Goal: Task Accomplishment & Management: Complete application form

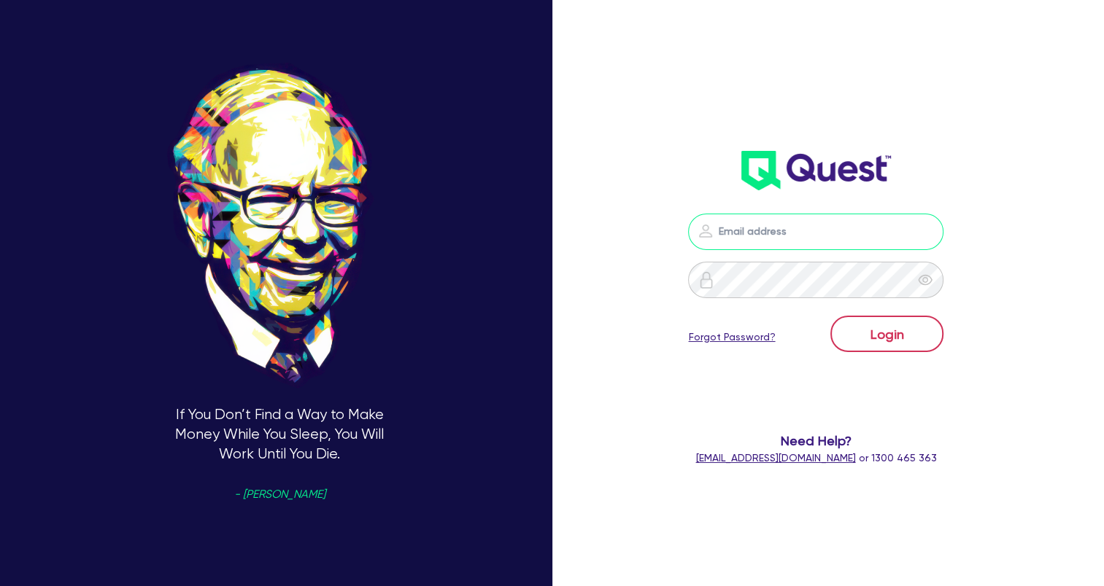
type input "[EMAIL_ADDRESS][DOMAIN_NAME]"
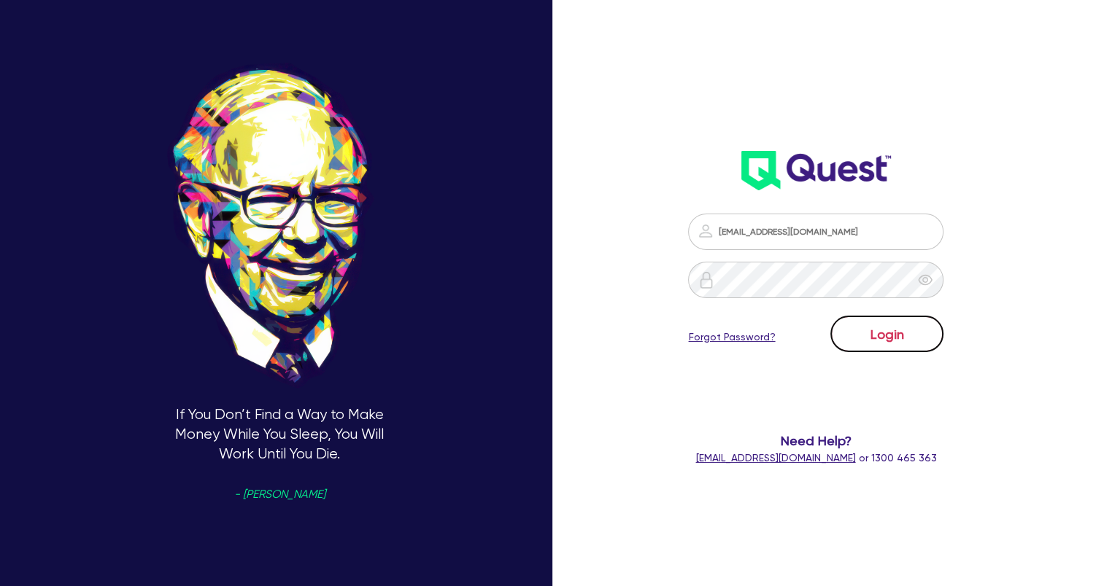
click at [890, 333] on button "Login" at bounding box center [886, 334] width 113 height 36
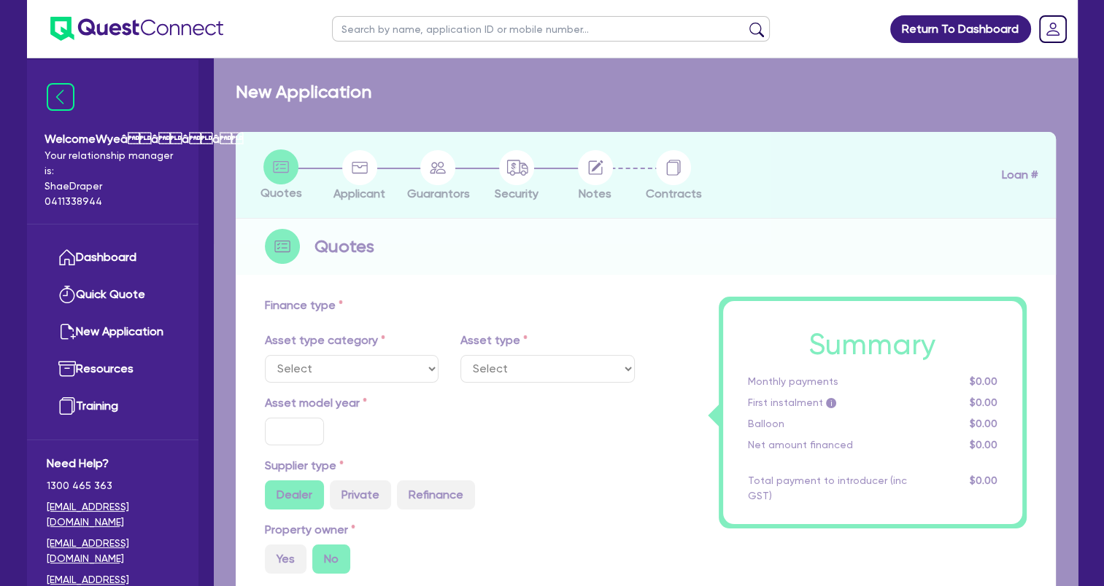
select select "TERTIARY_ASSETS"
type input "2024"
type input "43,989"
type input "5,000"
type input "3.67"
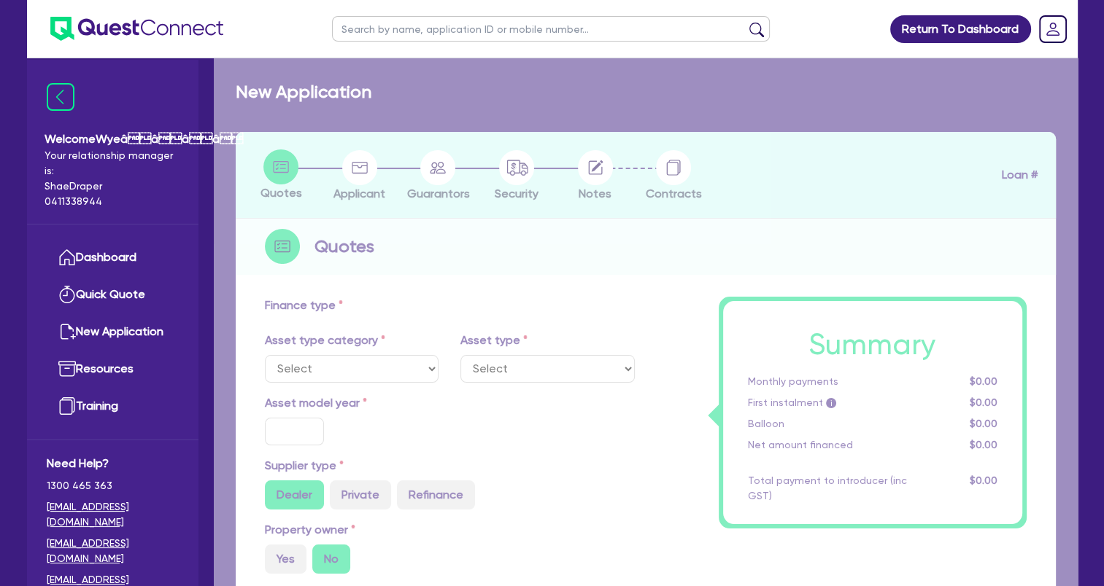
type input "1,430.9"
type input "17.25"
select select "BEAUTY_EQUIPMENT"
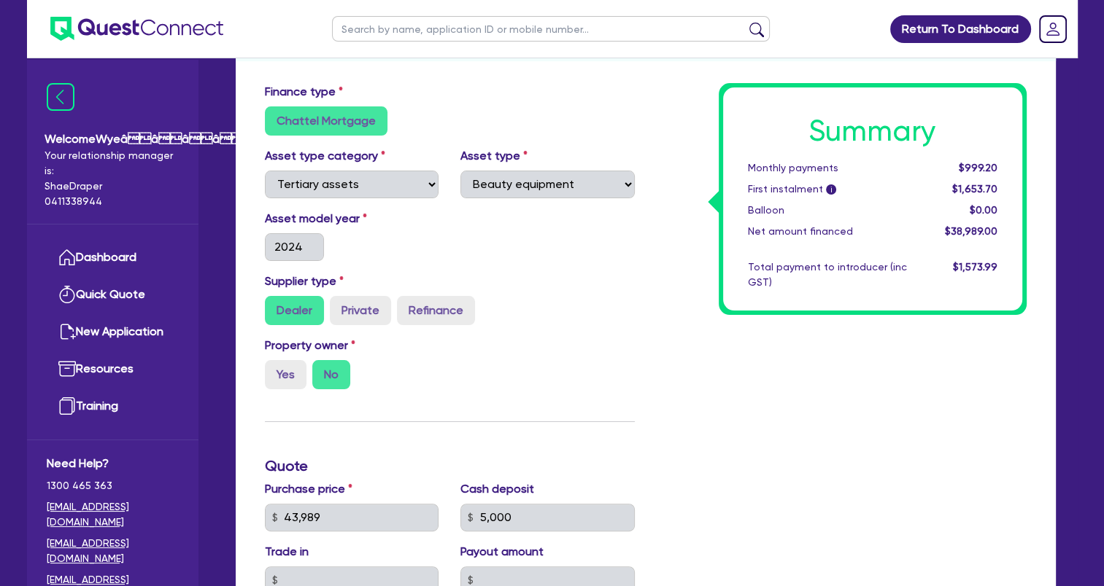
scroll to position [219, 0]
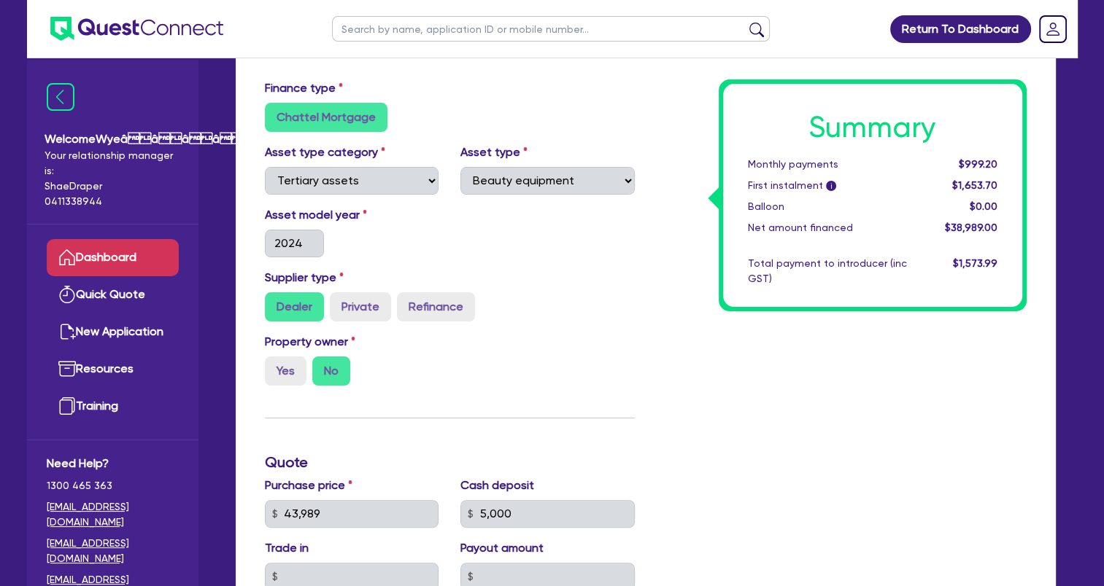
click at [117, 271] on link "Dashboard" at bounding box center [113, 257] width 132 height 37
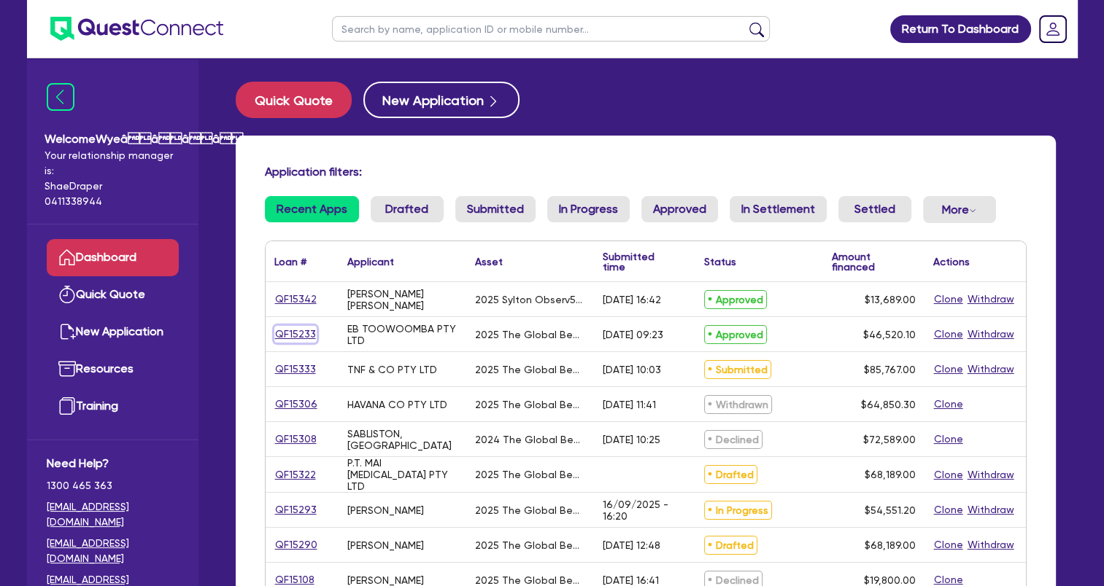
click at [302, 330] on link "QF15233" at bounding box center [295, 334] width 42 height 17
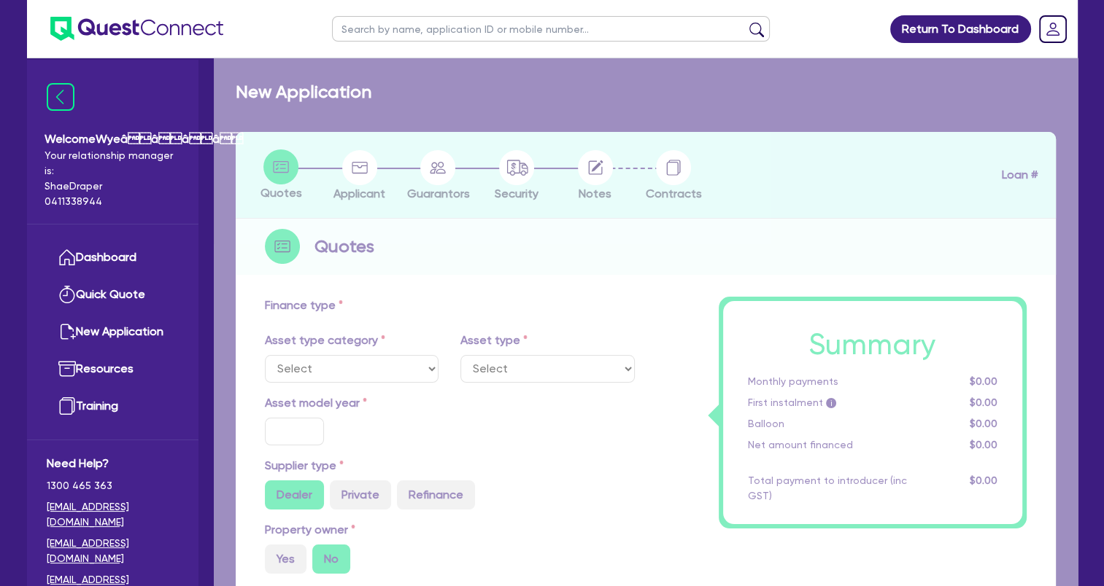
select select "SECONDARY_ASSETS"
type input "2025"
radio input "true"
type input "46,520.1"
type input "4"
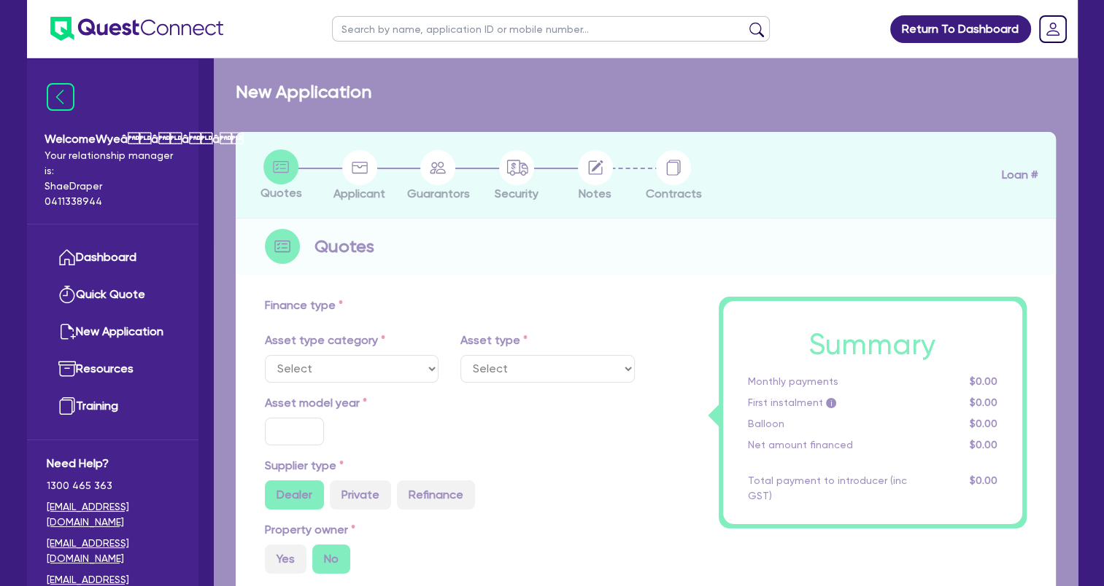
type input "1,860.8"
type input "17.95"
select select "MEDICAL_DENTAL_LABORATORY_EQUIPMENT"
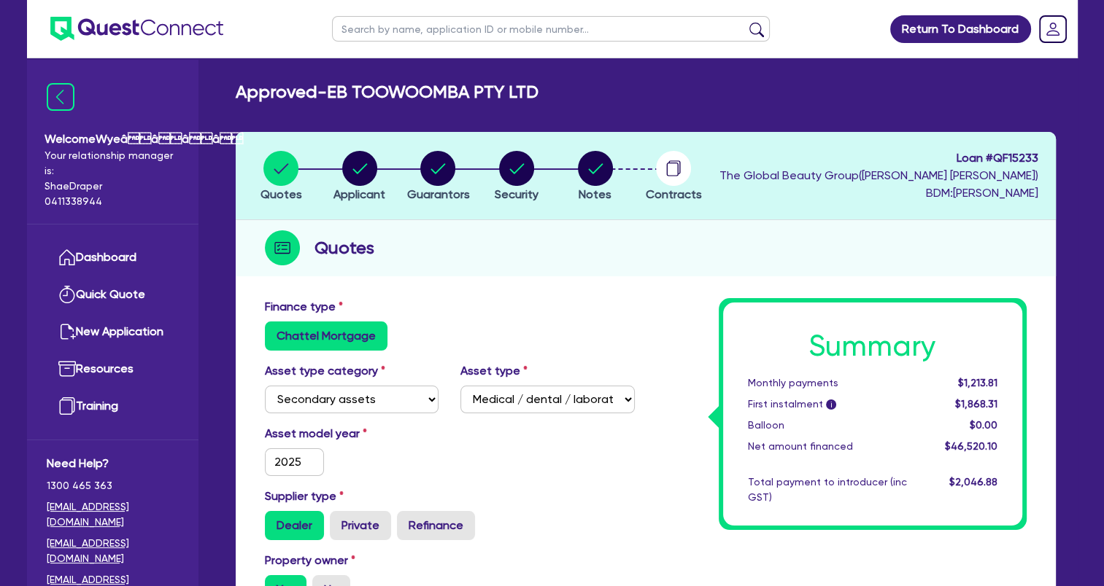
scroll to position [73, 0]
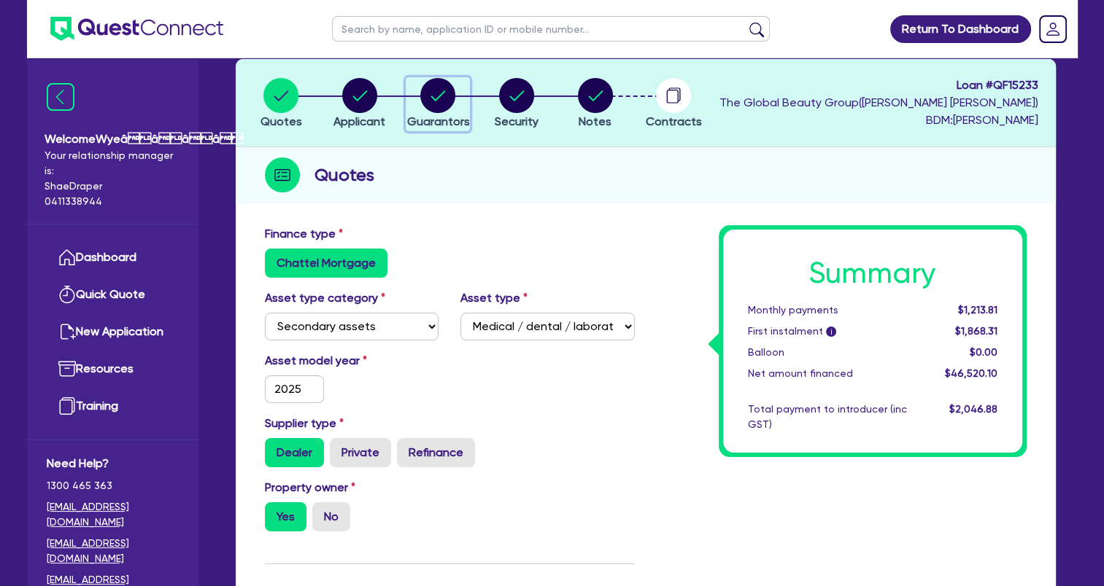
click at [437, 100] on circle "button" at bounding box center [437, 95] width 35 height 35
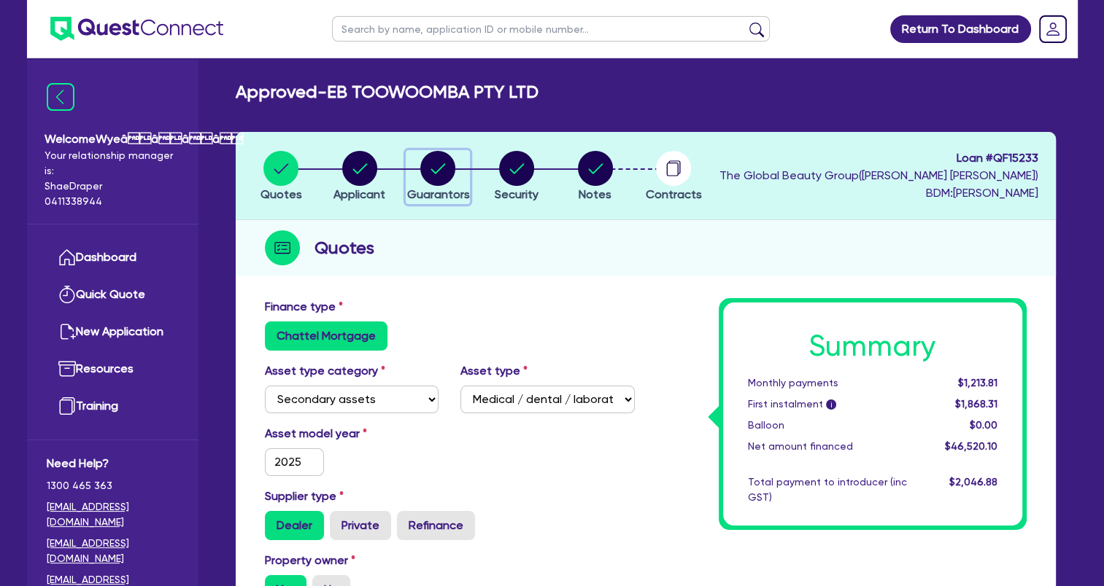
select select "MRS"
select select "QLD"
select select "MARRIED"
select select "CASH"
select select "PROPERTY"
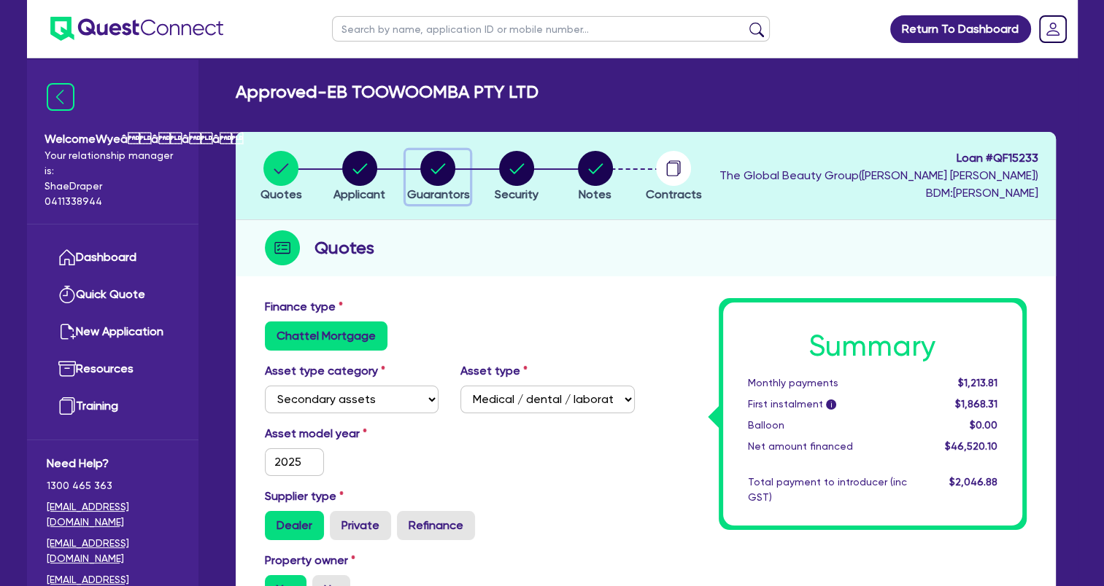
select select "VEHICLE"
select select "HOUSEHOLD_PERSONAL"
select select "MORTGAGE"
select select "VEHICLE_LOAN"
select select "CREDIT_CARD"
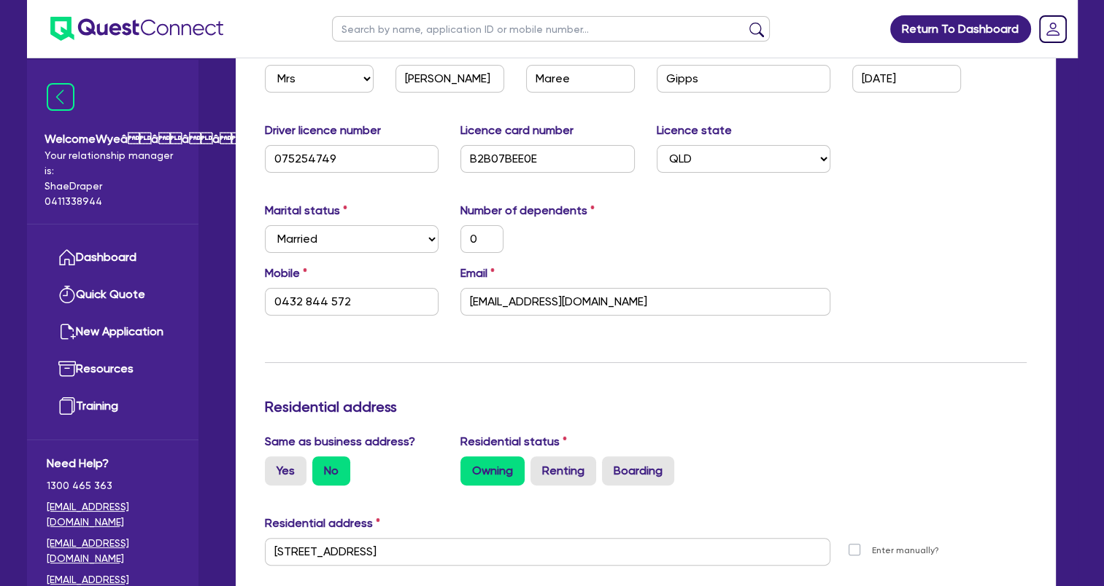
scroll to position [146, 0]
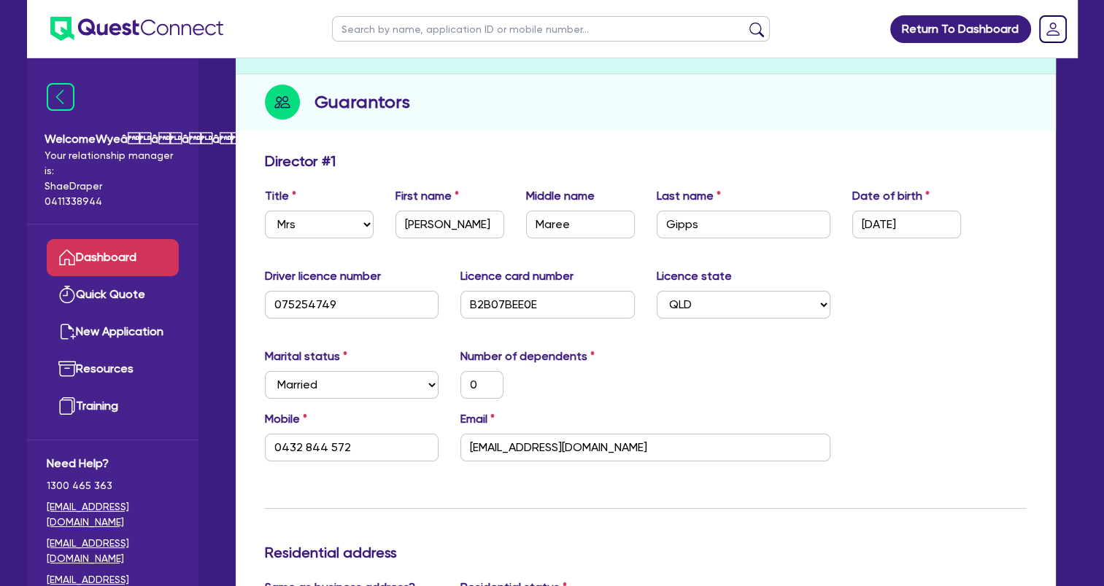
click at [122, 259] on link "Dashboard" at bounding box center [113, 257] width 132 height 37
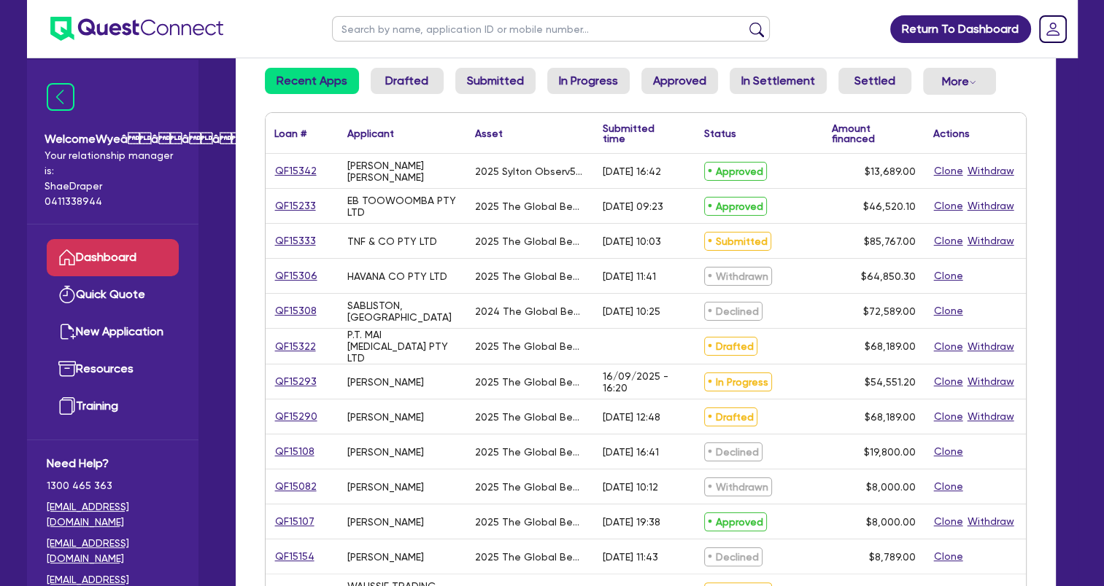
scroll to position [146, 0]
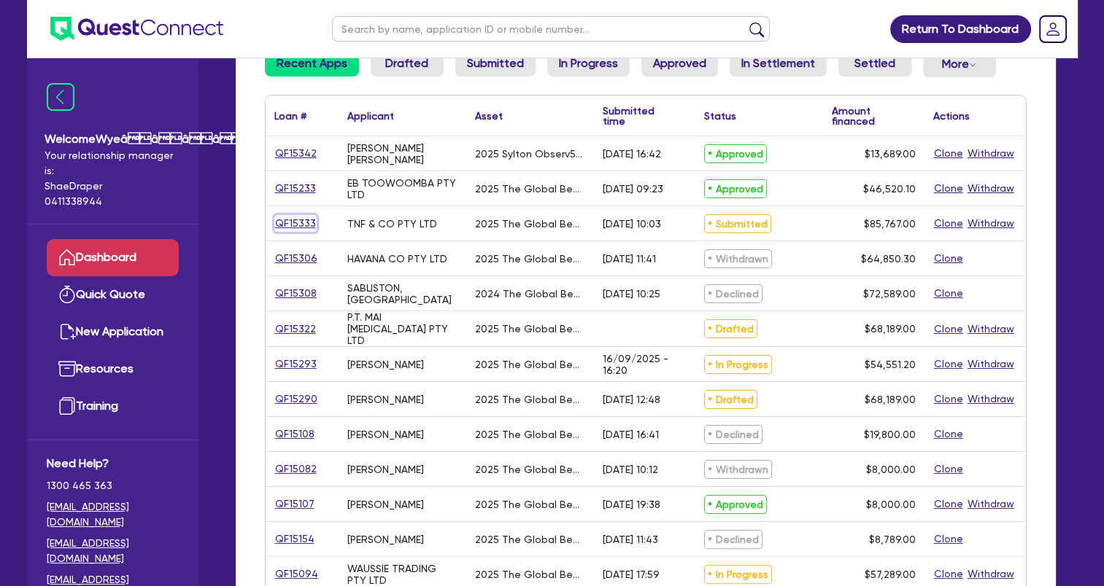
click at [293, 220] on link "QF15333" at bounding box center [295, 223] width 42 height 17
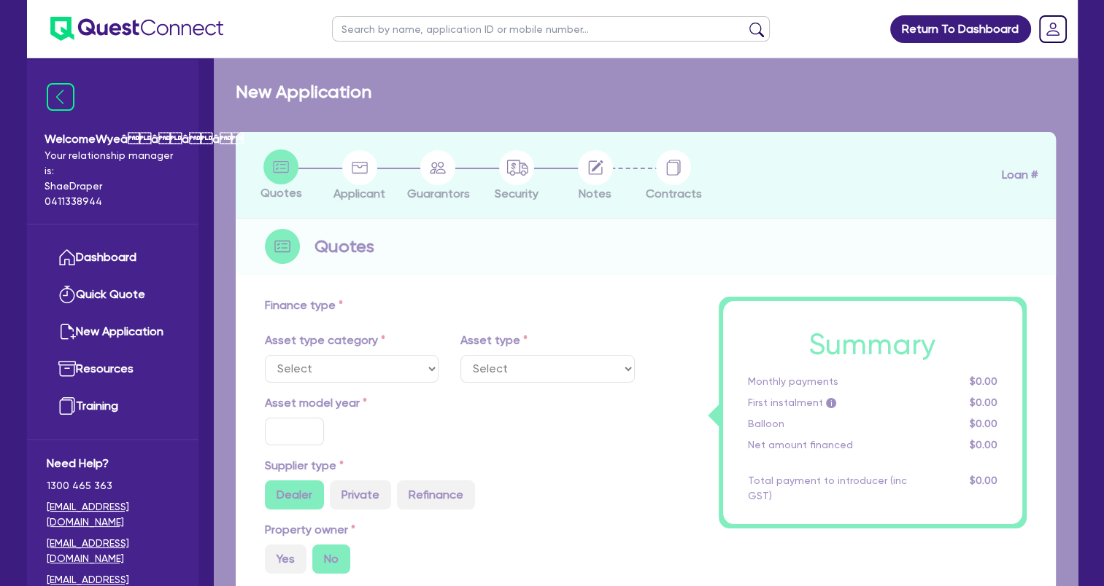
select select "TERTIARY_ASSETS"
type input "2025"
type input "85,767"
type input "4"
type input "3,430.68"
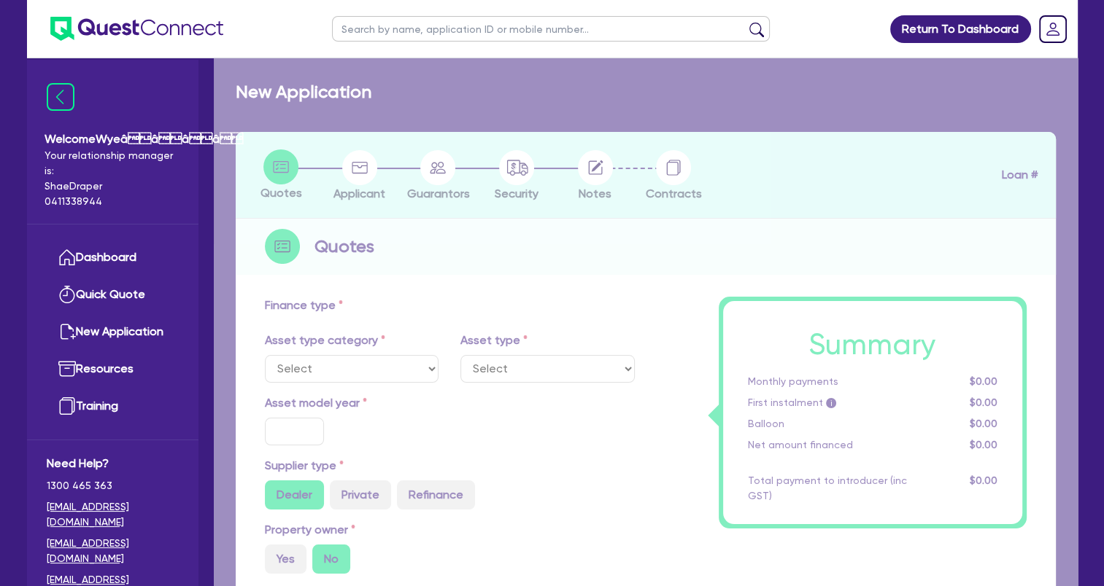
type input "17.95"
select select "BEAUTY_EQUIPMENT"
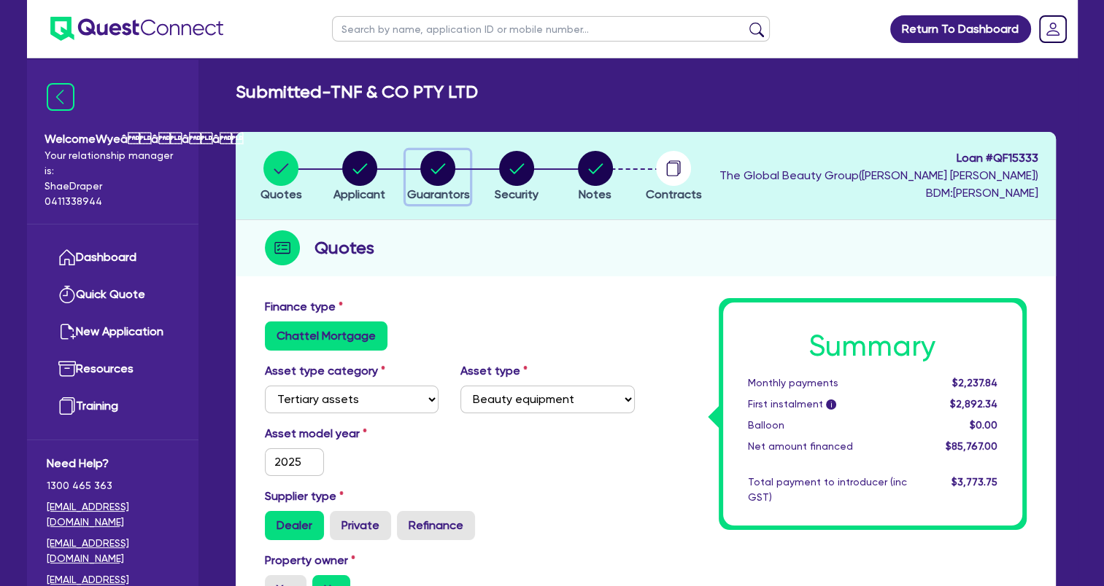
click at [438, 181] on circle "button" at bounding box center [437, 168] width 35 height 35
select select "MRS"
select select "QLD"
select select "MARRIED"
select select "QLD"
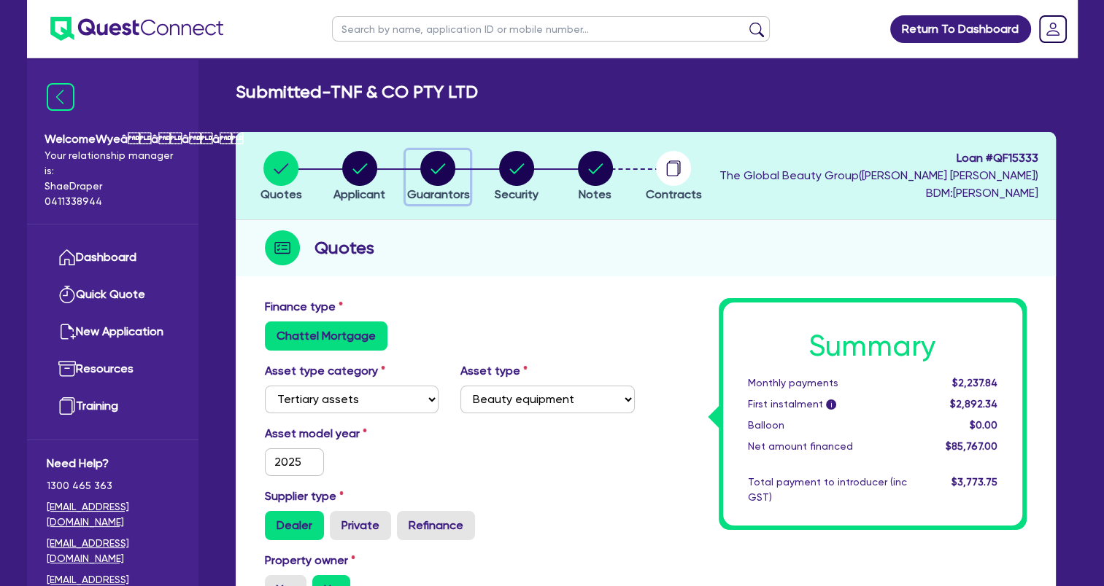
select select "CASH"
select select "HOUSEHOLD_PERSONAL"
select select "VEHICLE"
select select "PROPERTY"
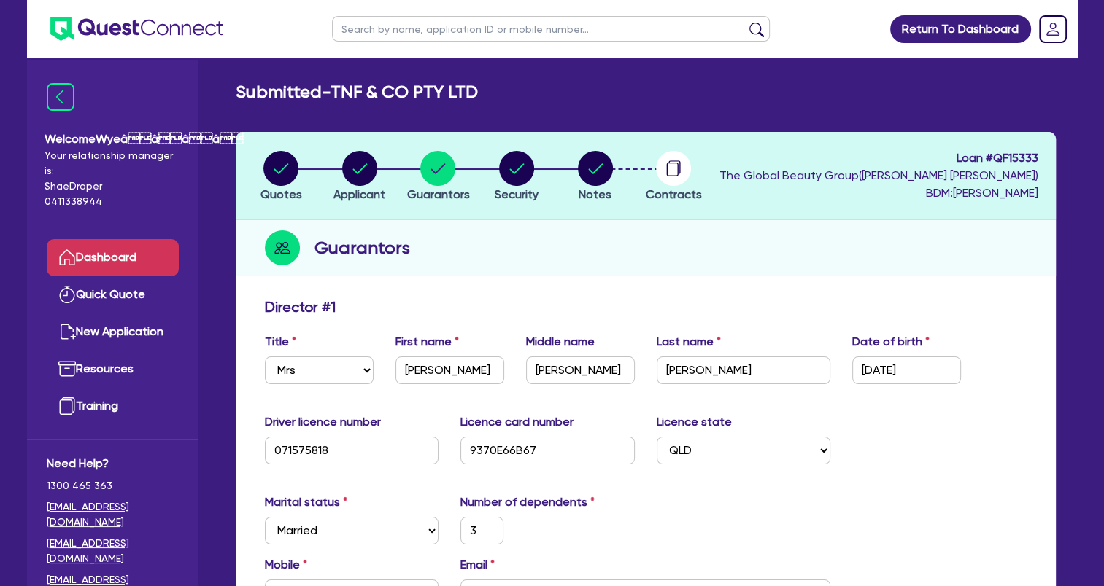
click at [117, 258] on link "Dashboard" at bounding box center [113, 257] width 132 height 37
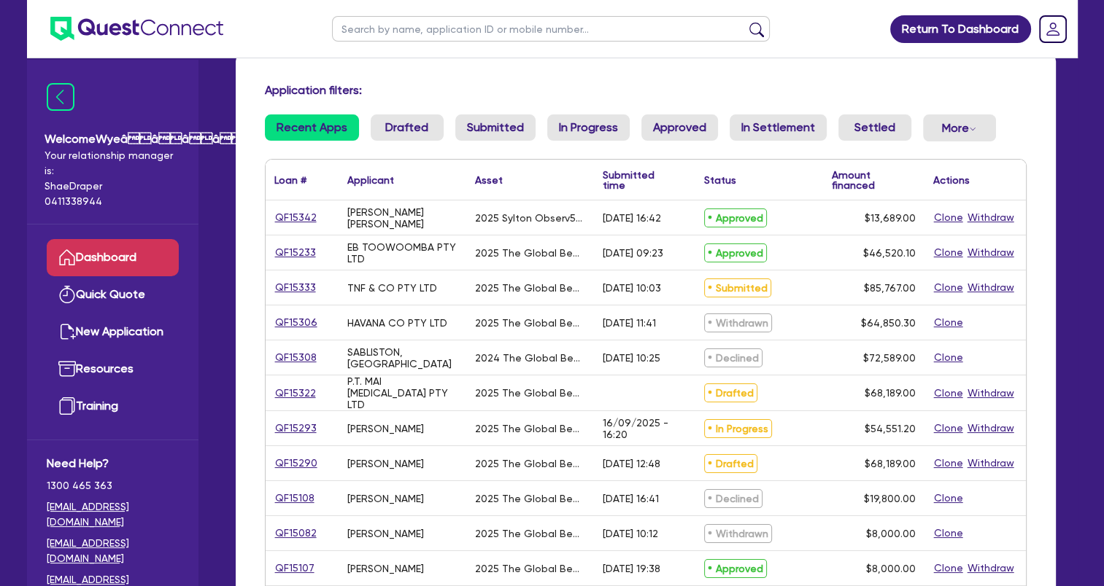
scroll to position [73, 0]
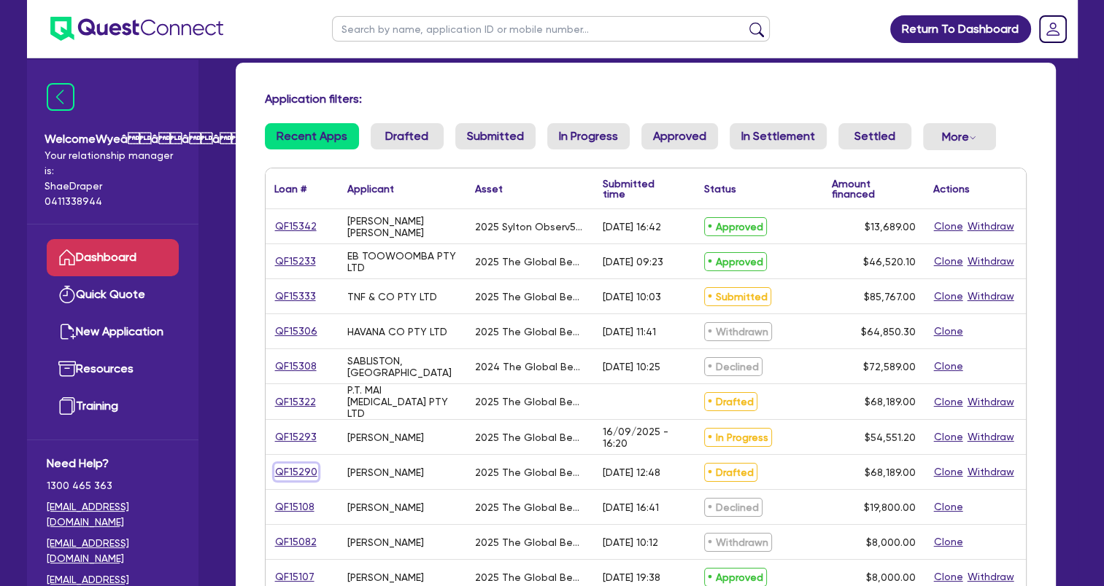
click at [306, 471] on link "QF15290" at bounding box center [296, 472] width 44 height 17
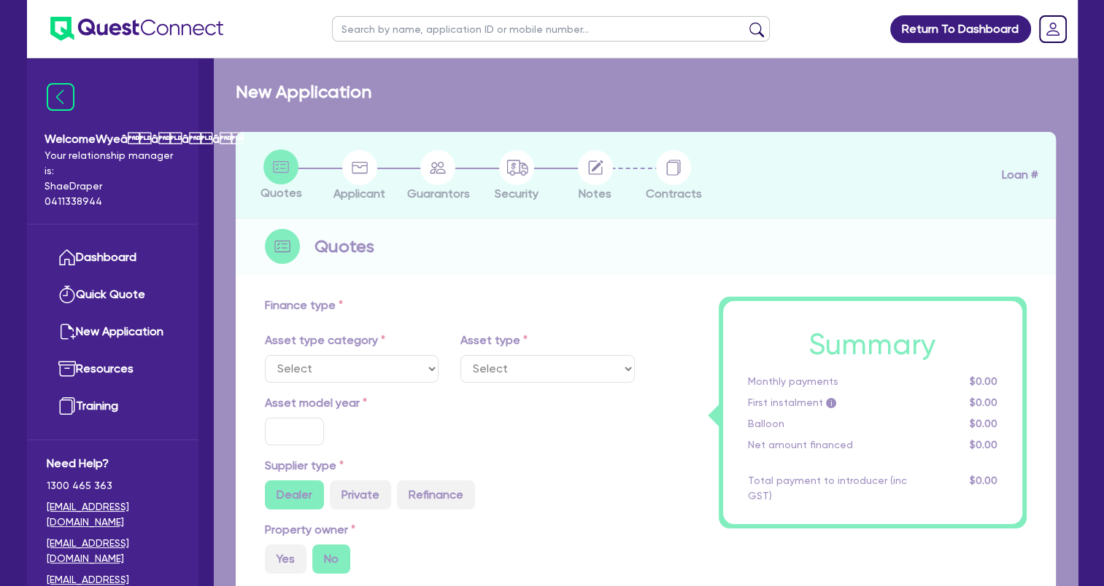
select select "TERTIARY_ASSETS"
type input "2025"
type input "68,189"
type input "5"
type input "3,409.45"
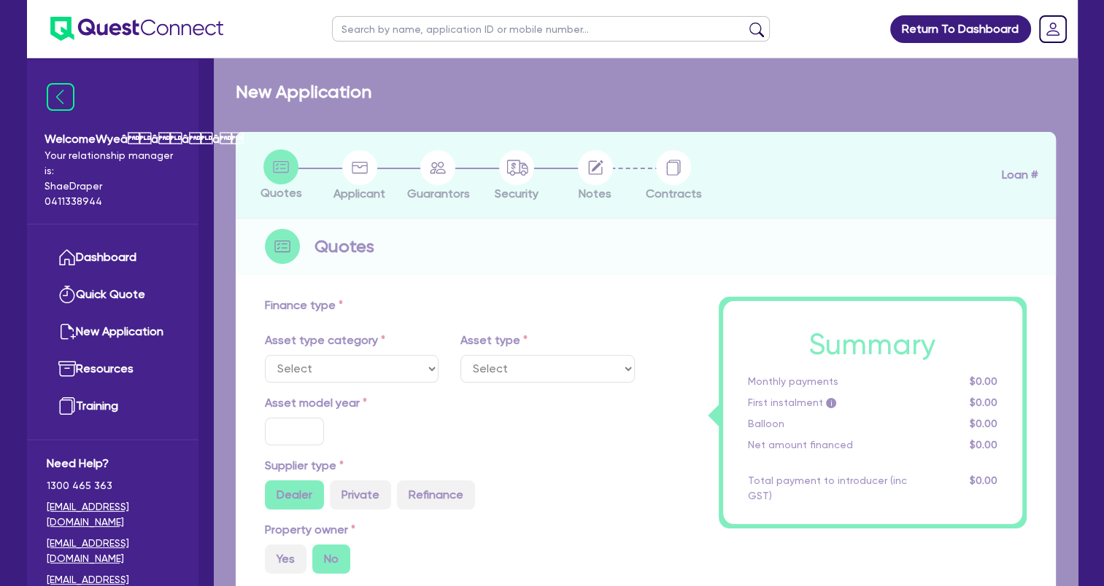
type input "17.95"
select select "BEAUTY_EQUIPMENT"
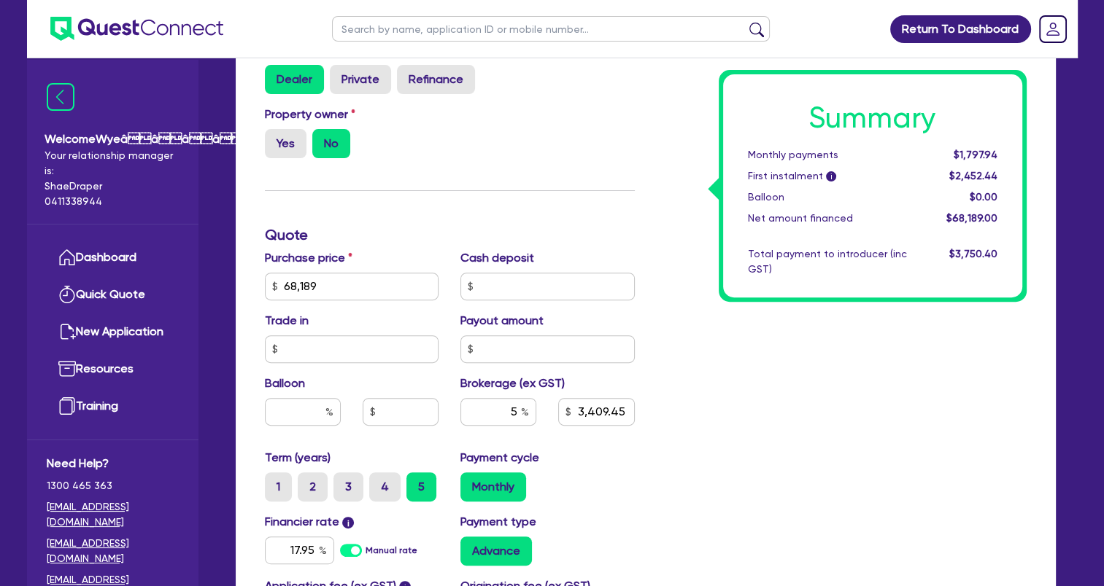
scroll to position [584, 0]
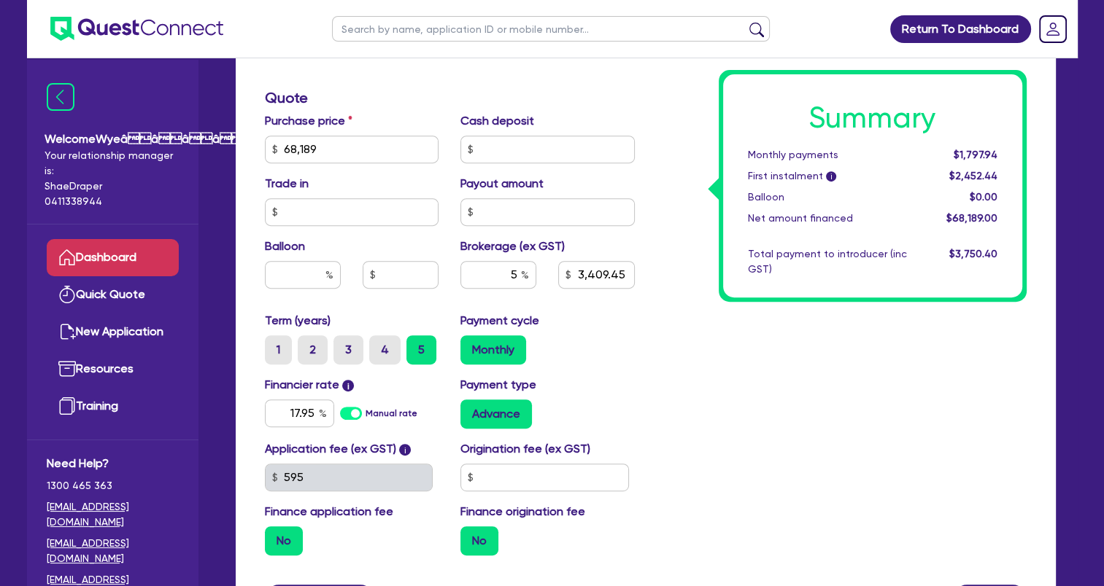
click at [109, 249] on link "Dashboard" at bounding box center [113, 257] width 132 height 37
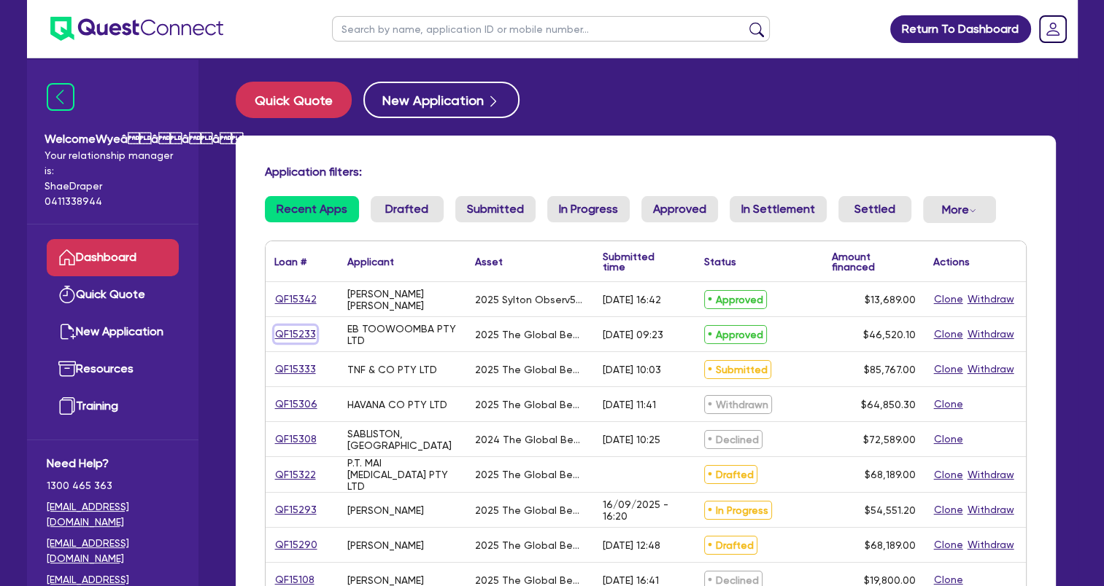
click at [292, 330] on link "QF15233" at bounding box center [295, 334] width 42 height 17
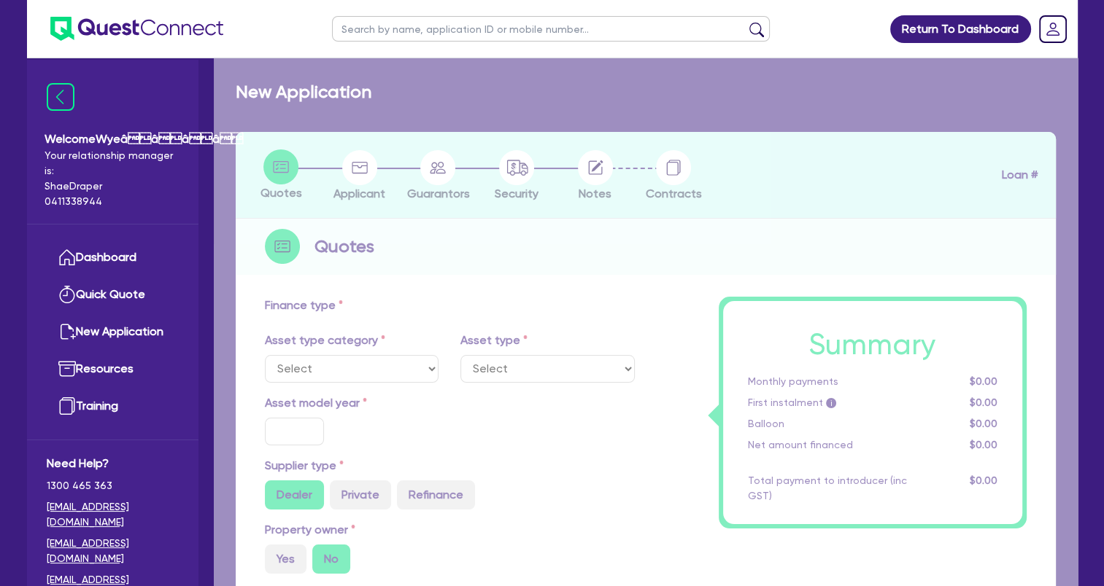
select select "SECONDARY_ASSETS"
type input "2025"
radio input "true"
type input "46,520.1"
type input "4"
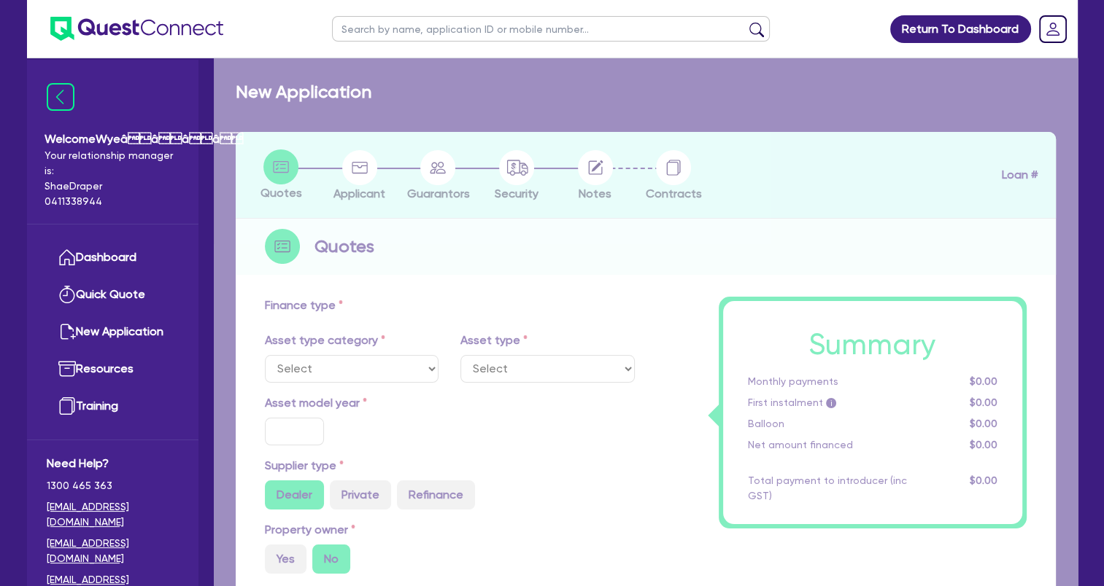
type input "1,860.8"
type input "17.95"
select select "MEDICAL_DENTAL_LABORATORY_EQUIPMENT"
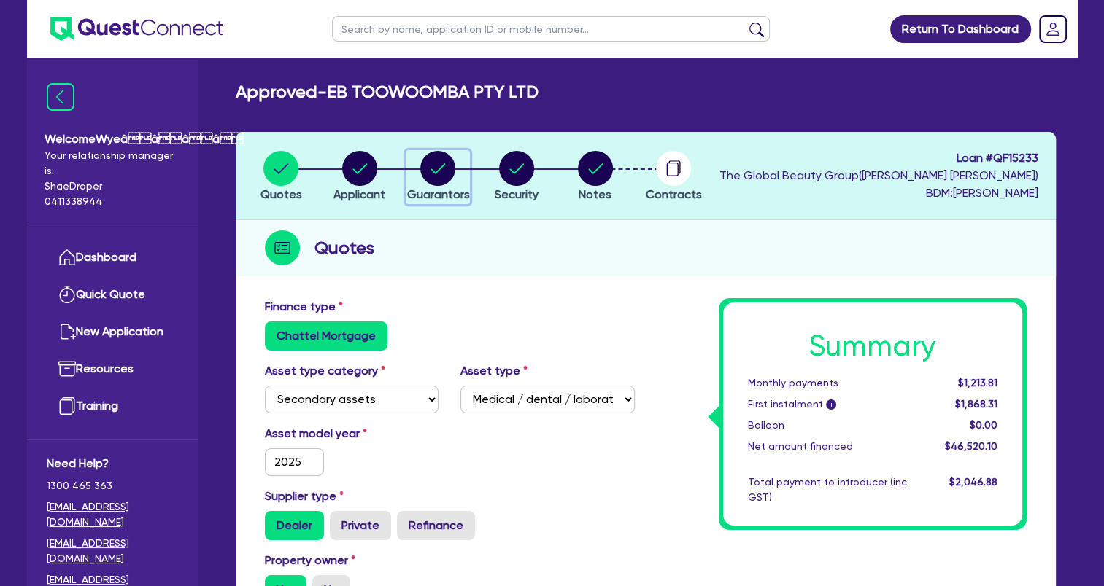
click at [441, 177] on circle "button" at bounding box center [437, 168] width 35 height 35
select select "MRS"
select select "QLD"
select select "MARRIED"
select select "CASH"
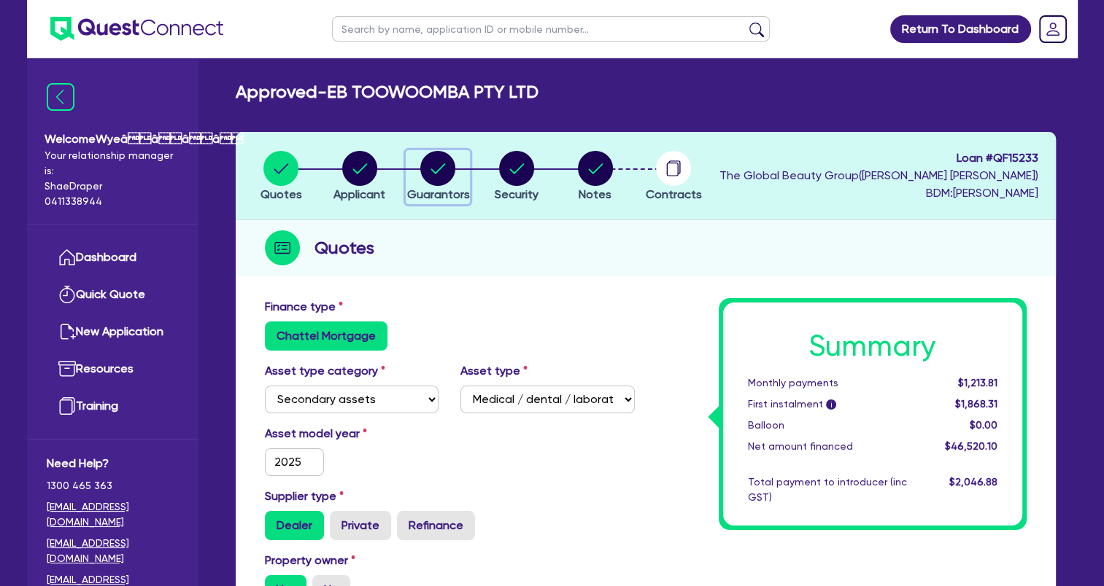
select select "PROPERTY"
select select "VEHICLE"
select select "HOUSEHOLD_PERSONAL"
select select "MORTGAGE"
select select "VEHICLE_LOAN"
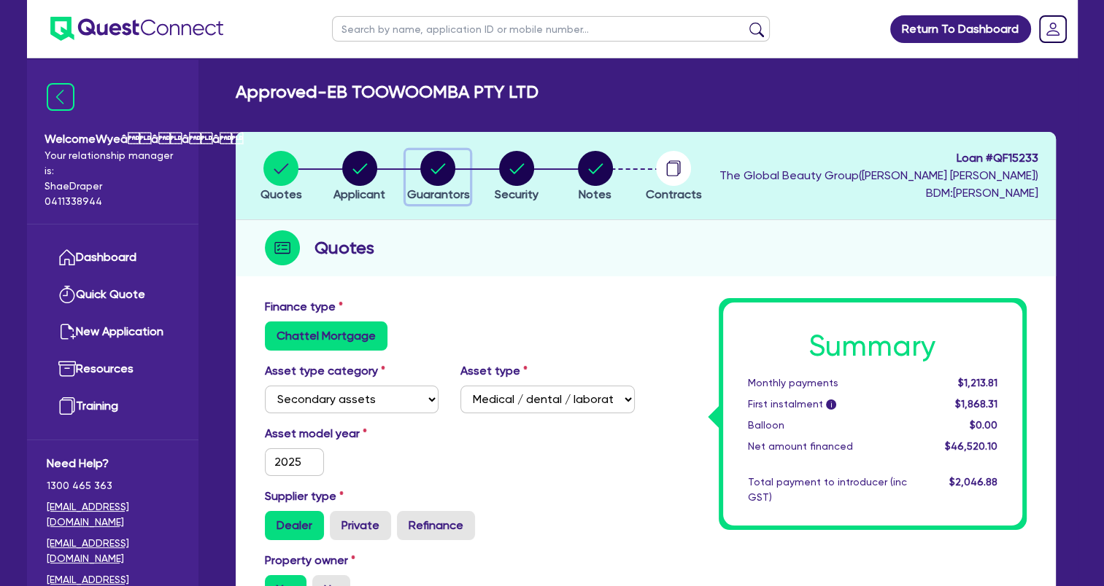
select select "CREDIT_CARD"
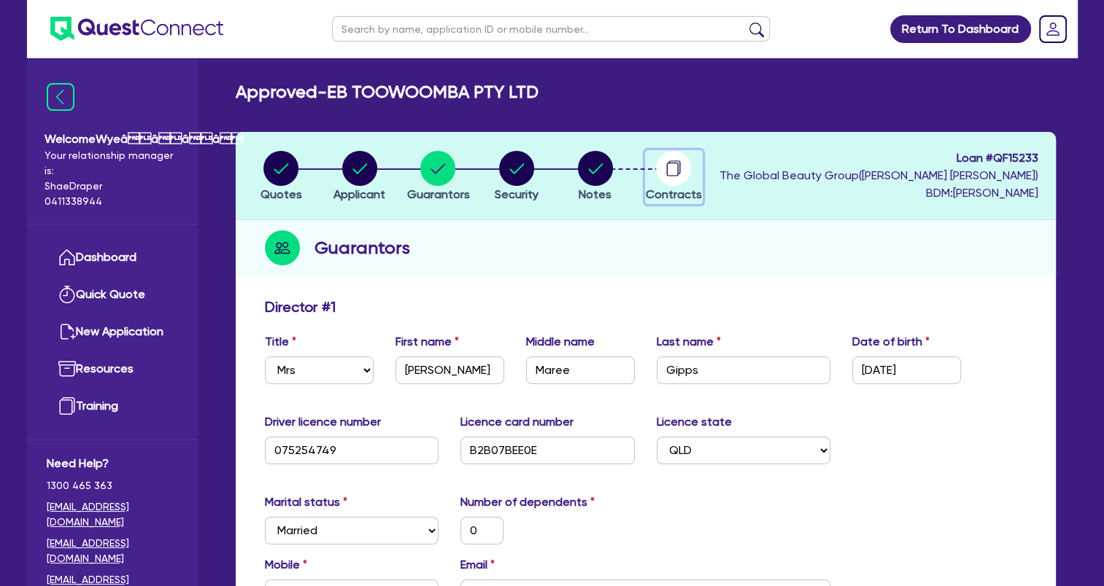
click at [686, 182] on icon "button" at bounding box center [673, 168] width 35 height 35
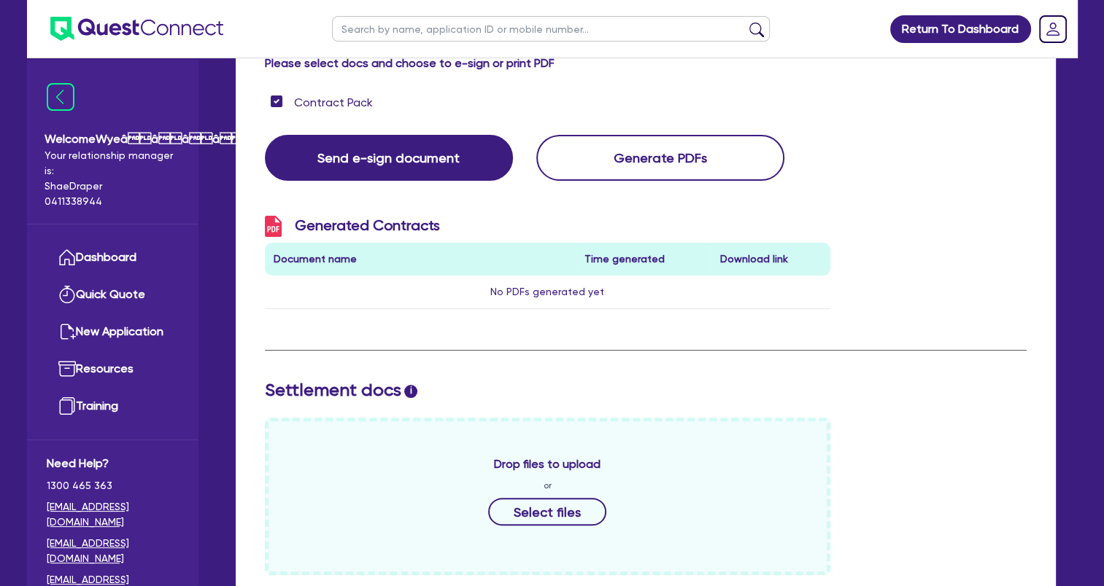
scroll to position [149, 0]
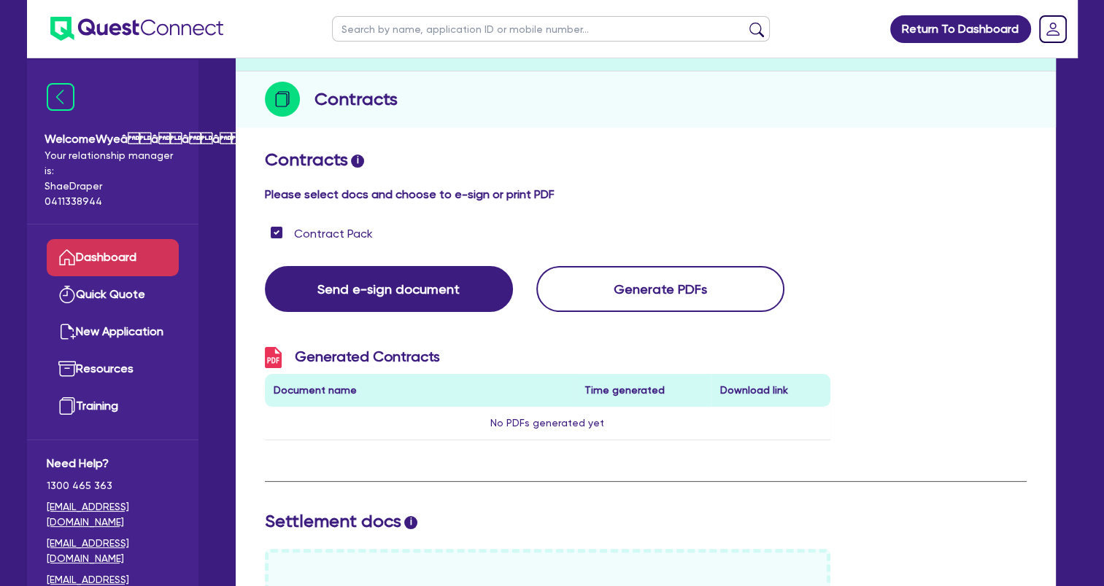
click at [105, 263] on link "Dashboard" at bounding box center [113, 257] width 132 height 37
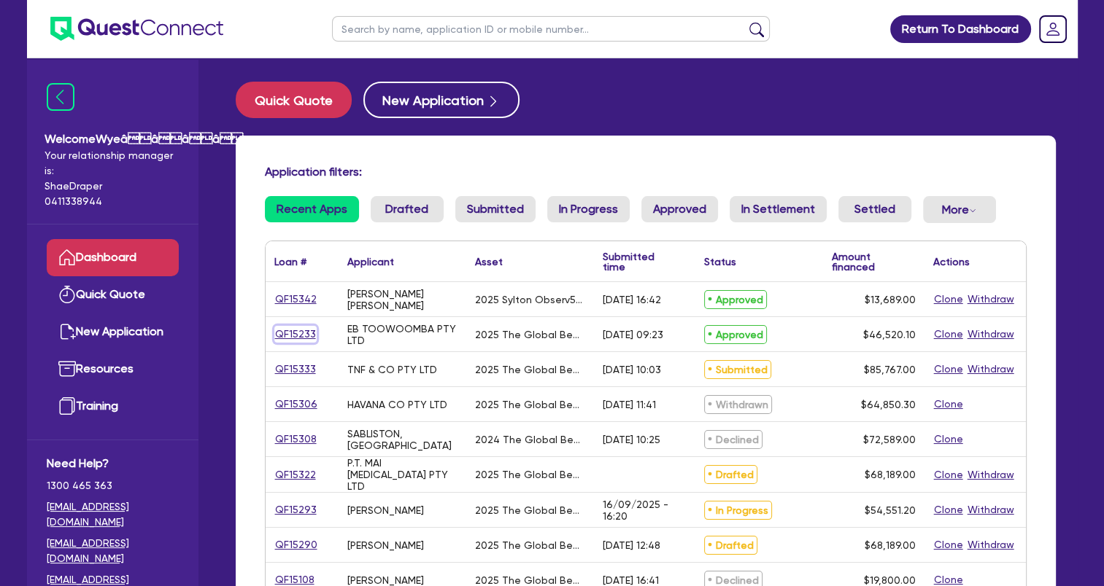
click at [303, 333] on link "QF15233" at bounding box center [295, 334] width 42 height 17
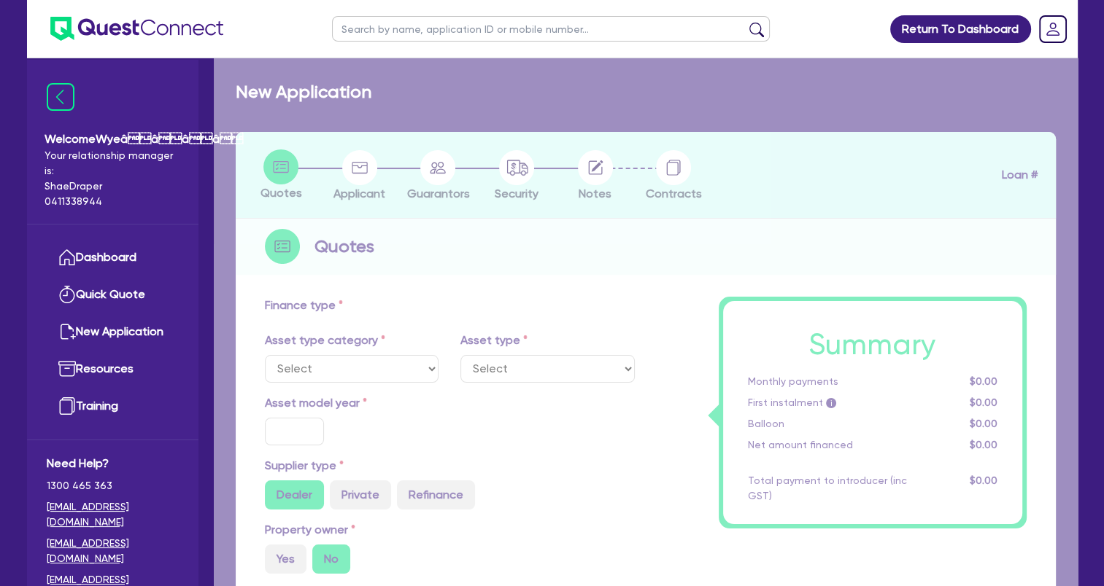
select select "SECONDARY_ASSETS"
type input "2025"
radio input "true"
type input "46,520.1"
type input "4"
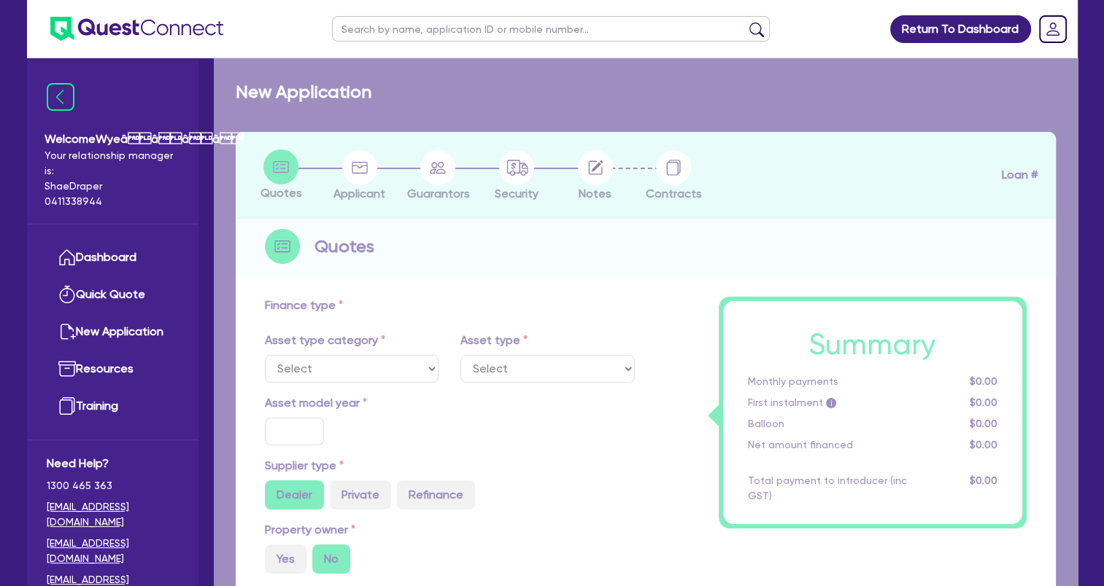
type input "1,860.8"
type input "17.95"
select select "MEDICAL_DENTAL_LABORATORY_EQUIPMENT"
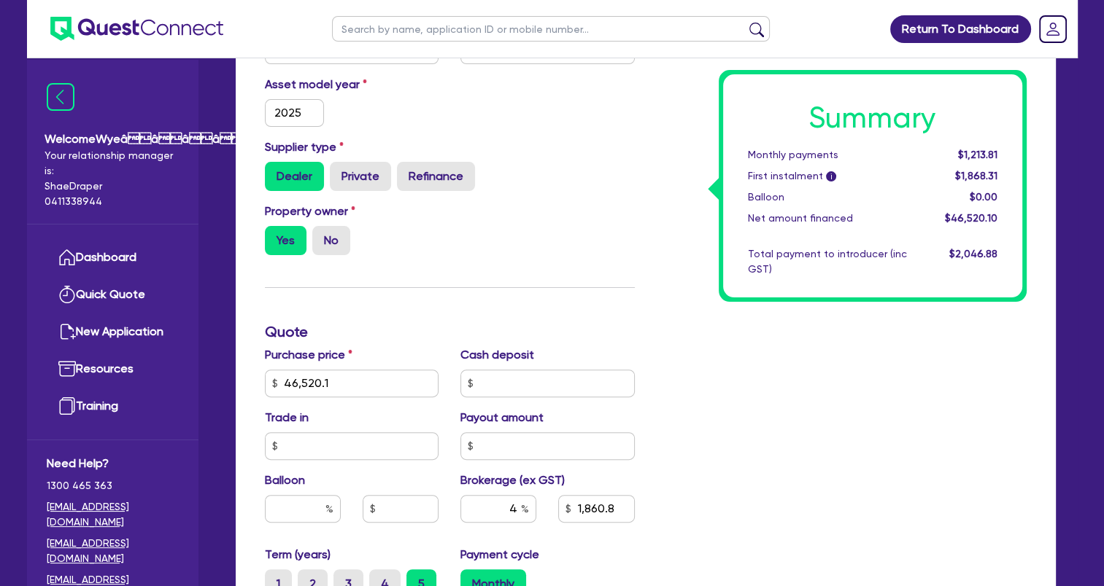
scroll to position [435, 0]
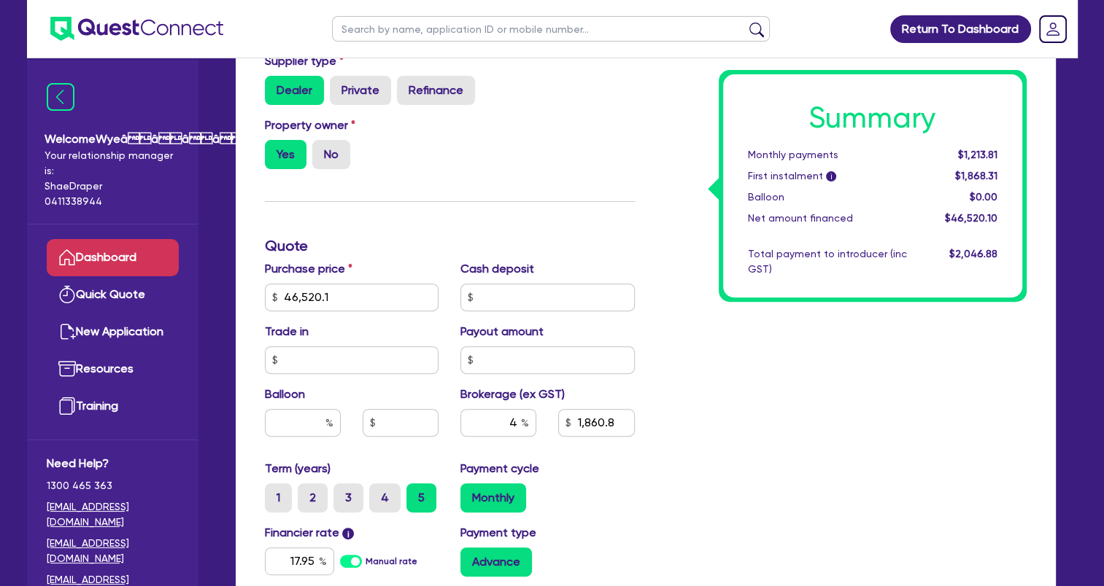
click at [111, 255] on link "Dashboard" at bounding box center [113, 257] width 132 height 37
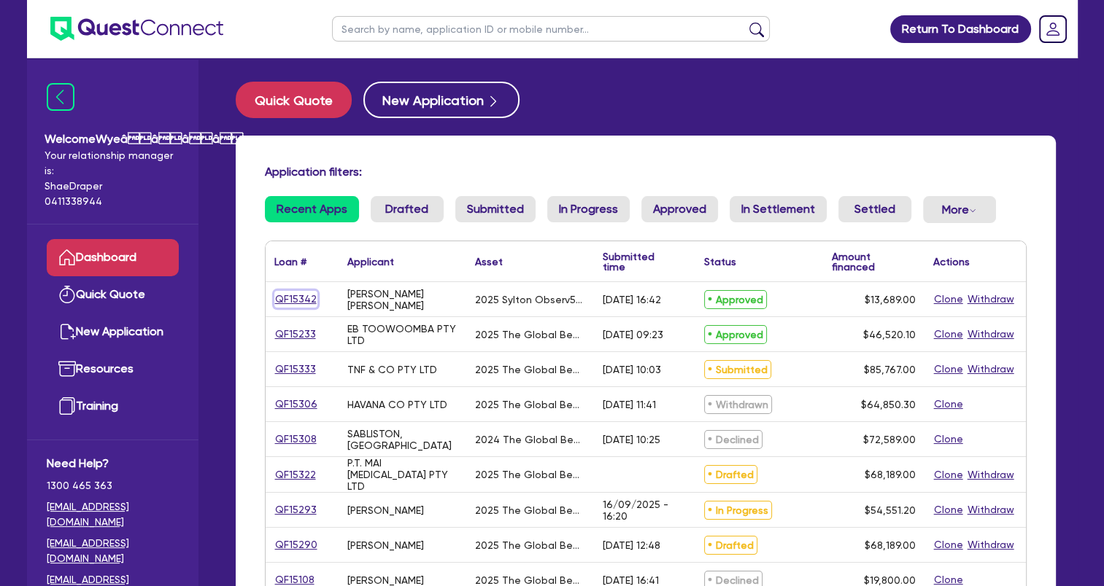
click at [298, 295] on link "QF15342" at bounding box center [295, 299] width 43 height 17
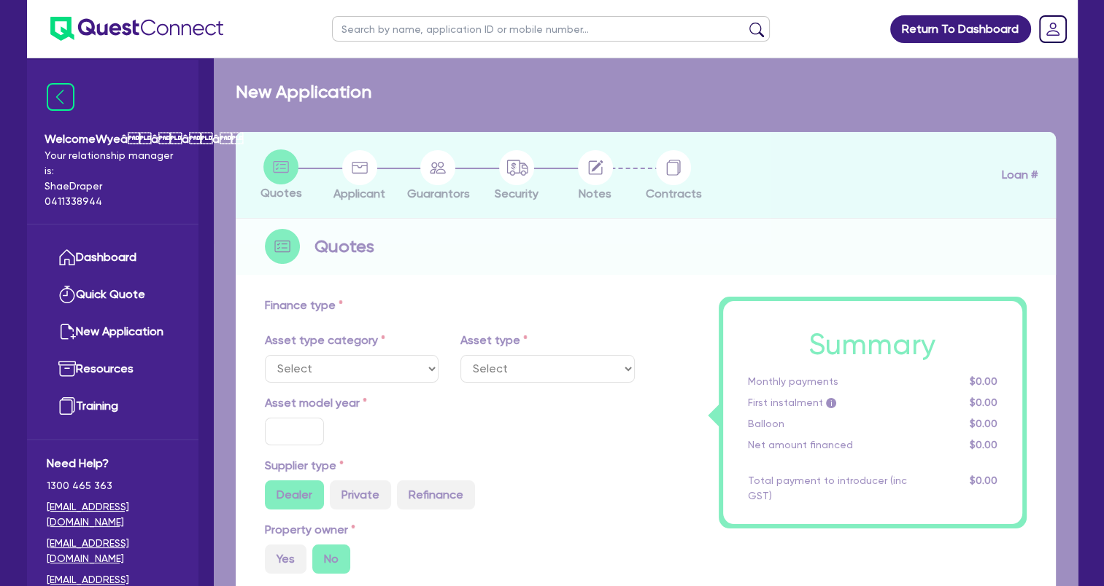
select select "TERTIARY_ASSETS"
type input "2025"
type input "18,689"
type input "5,000"
type input "8"
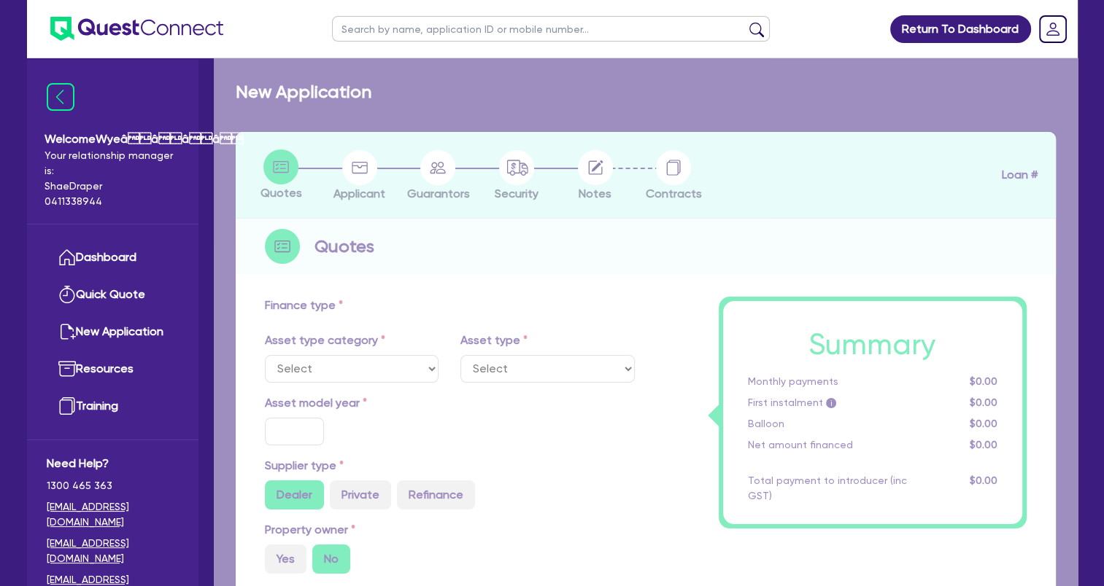
type input "1,095.12"
type input "17.95"
select select "BEAUTY_EQUIPMENT"
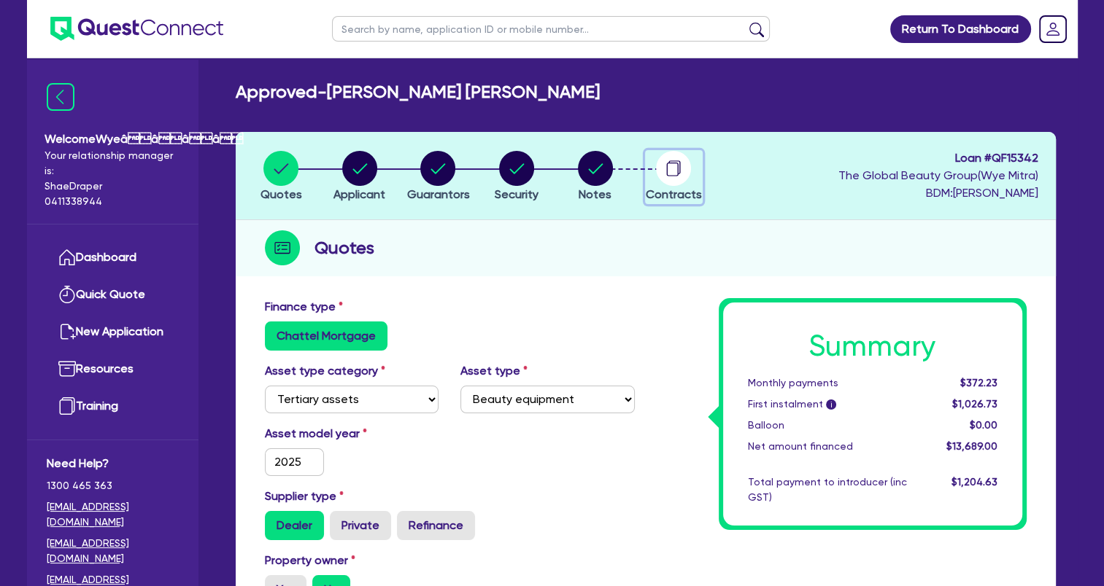
click at [685, 188] on span "Contracts" at bounding box center [674, 194] width 56 height 14
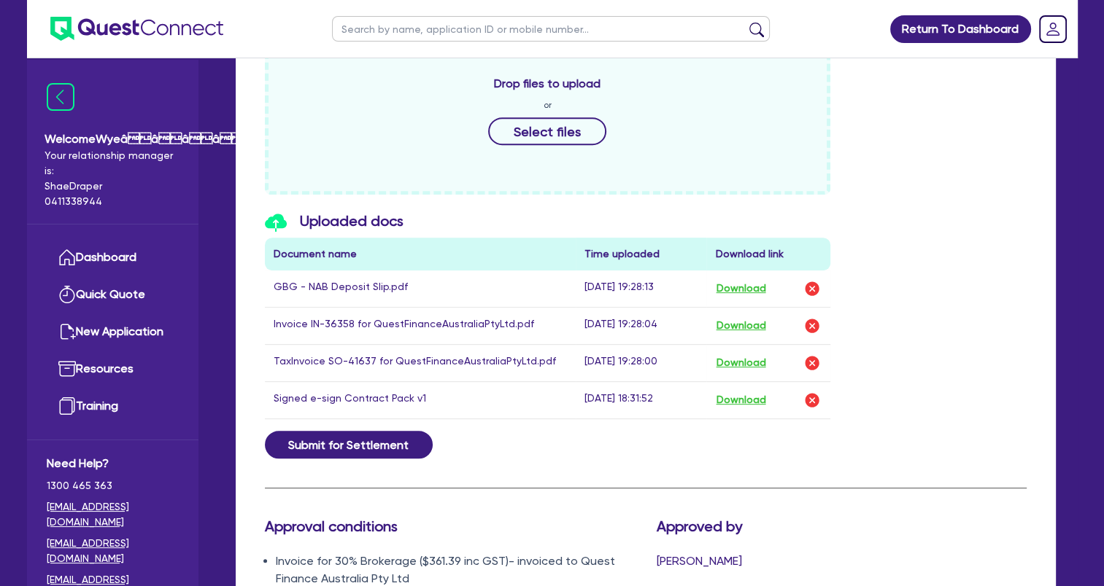
scroll to position [584, 0]
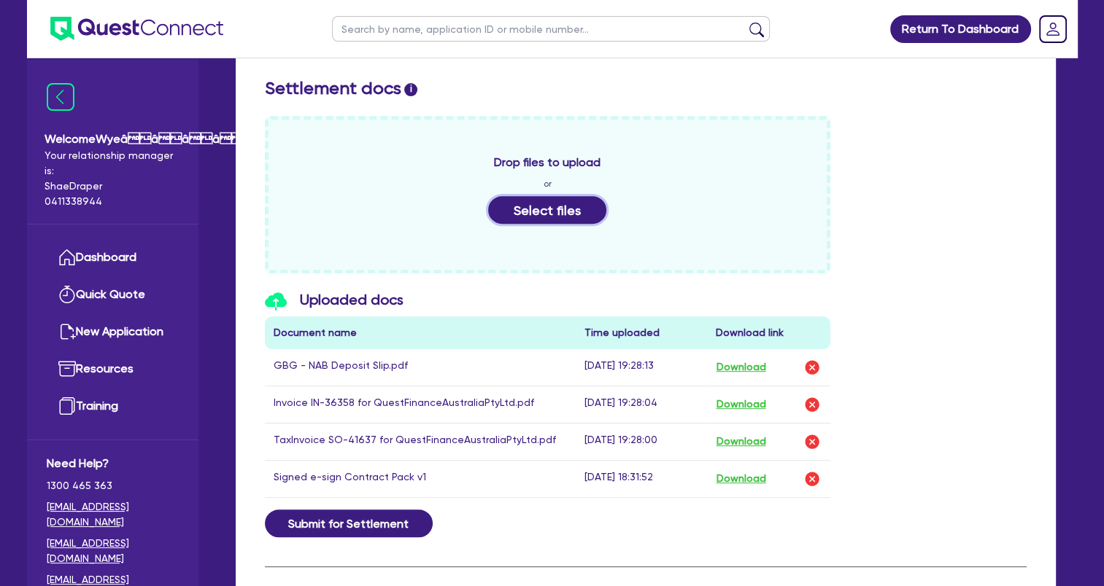
click at [554, 219] on button "Select files" at bounding box center [547, 210] width 118 height 28
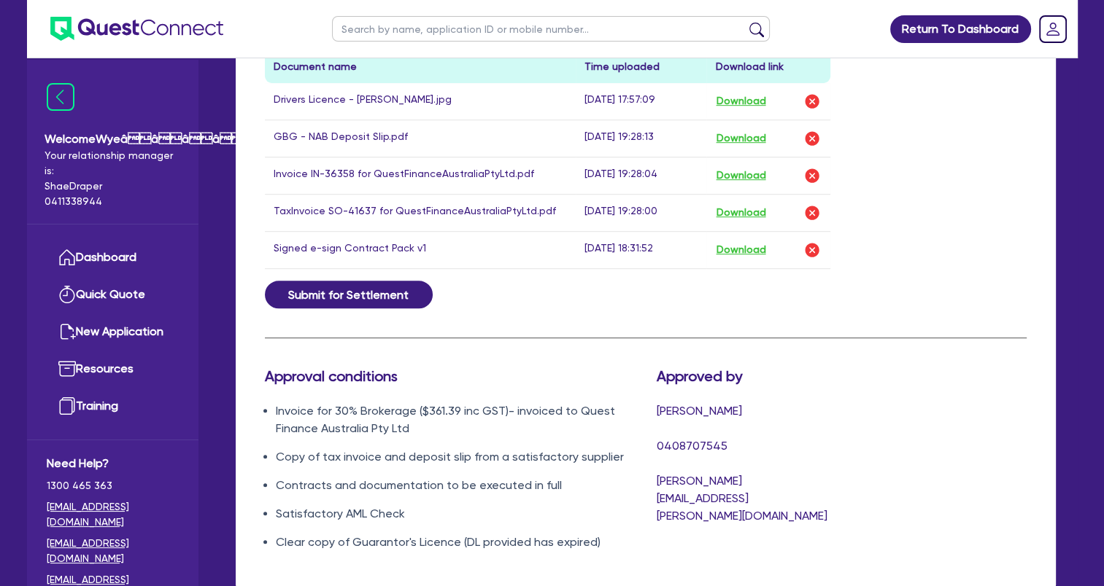
scroll to position [875, 0]
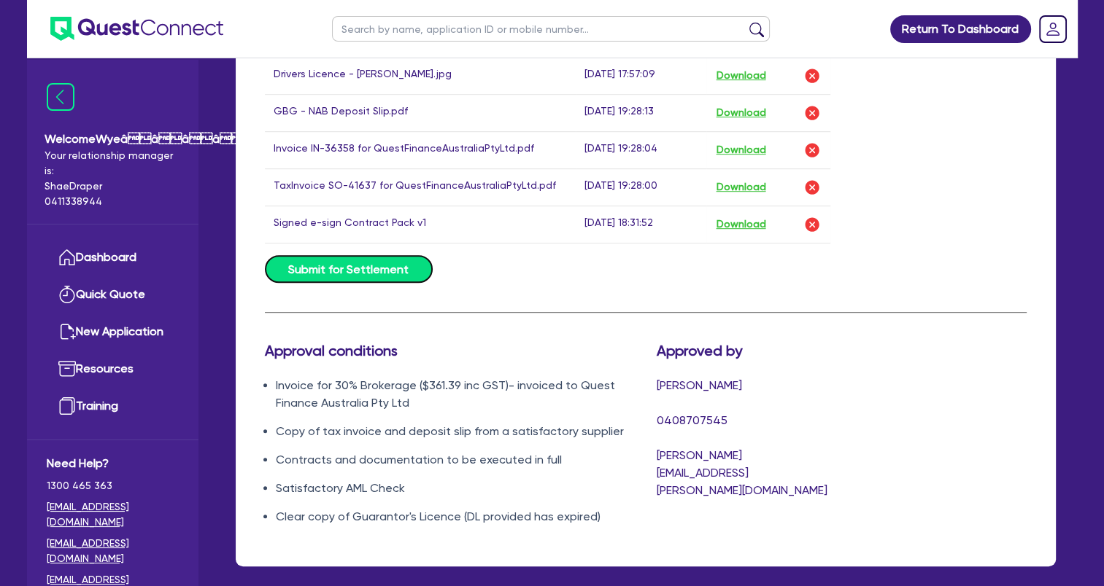
click at [370, 270] on button "Submit for Settlement" at bounding box center [349, 269] width 168 height 28
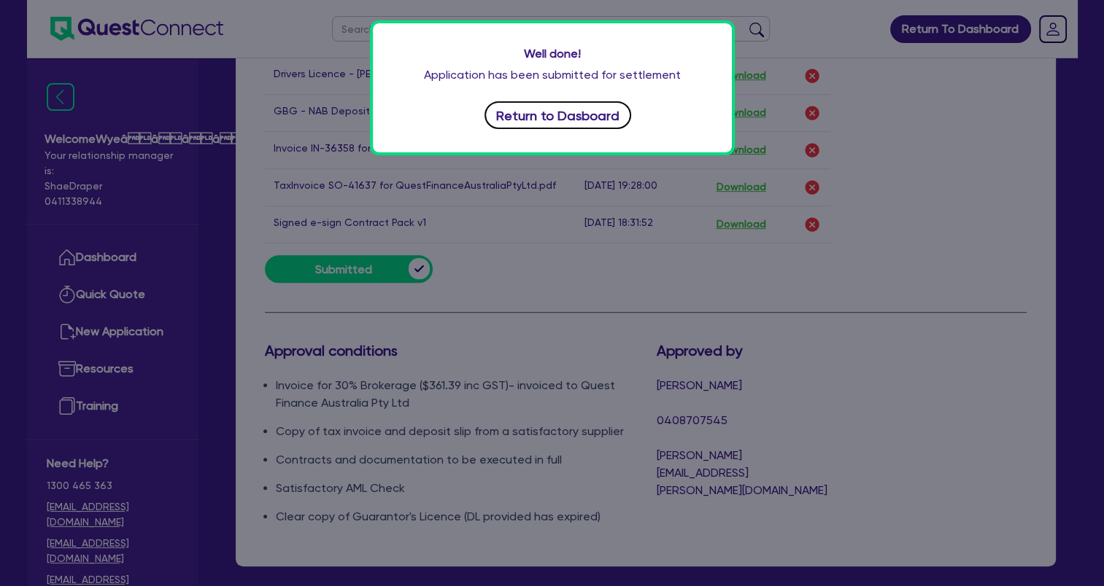
click at [572, 125] on button "Return to Dasboard" at bounding box center [557, 115] width 147 height 28
